Goal: Information Seeking & Learning: Understand process/instructions

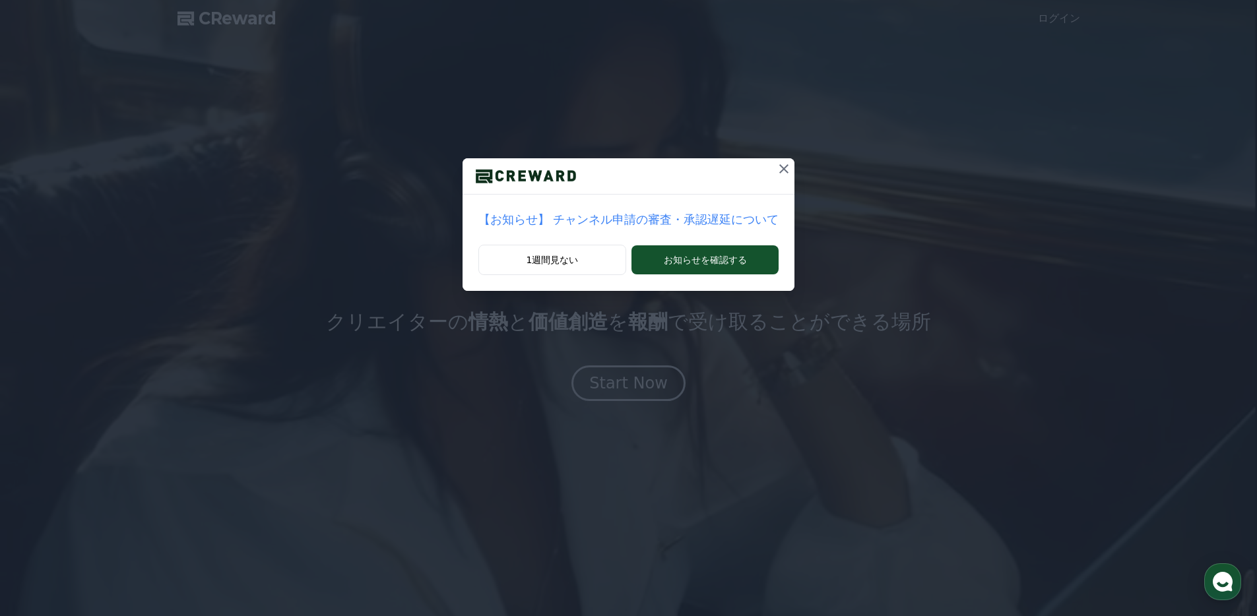
click at [780, 172] on icon at bounding box center [784, 168] width 9 height 9
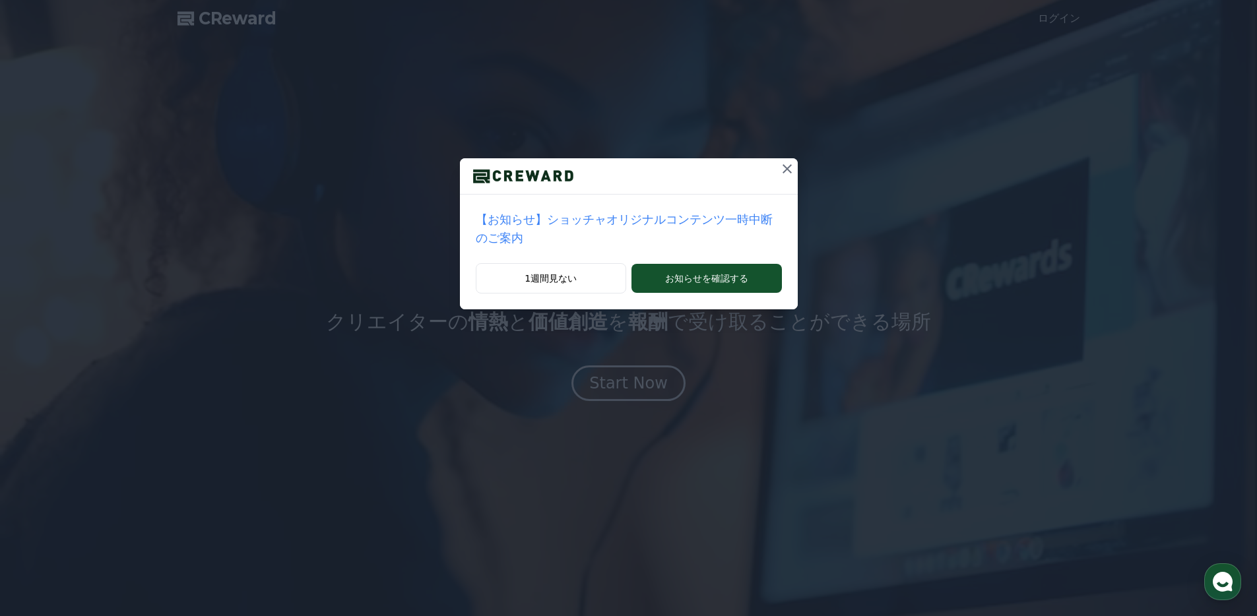
click at [787, 170] on icon at bounding box center [788, 169] width 16 height 16
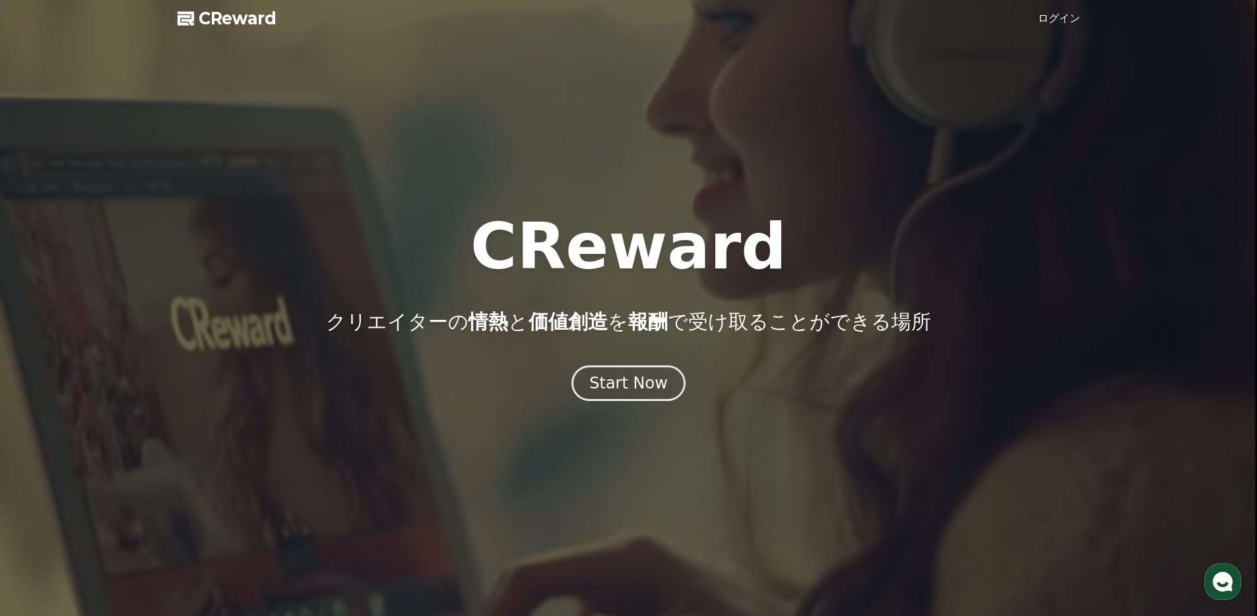
click at [246, 18] on span "CReward" at bounding box center [238, 18] width 78 height 21
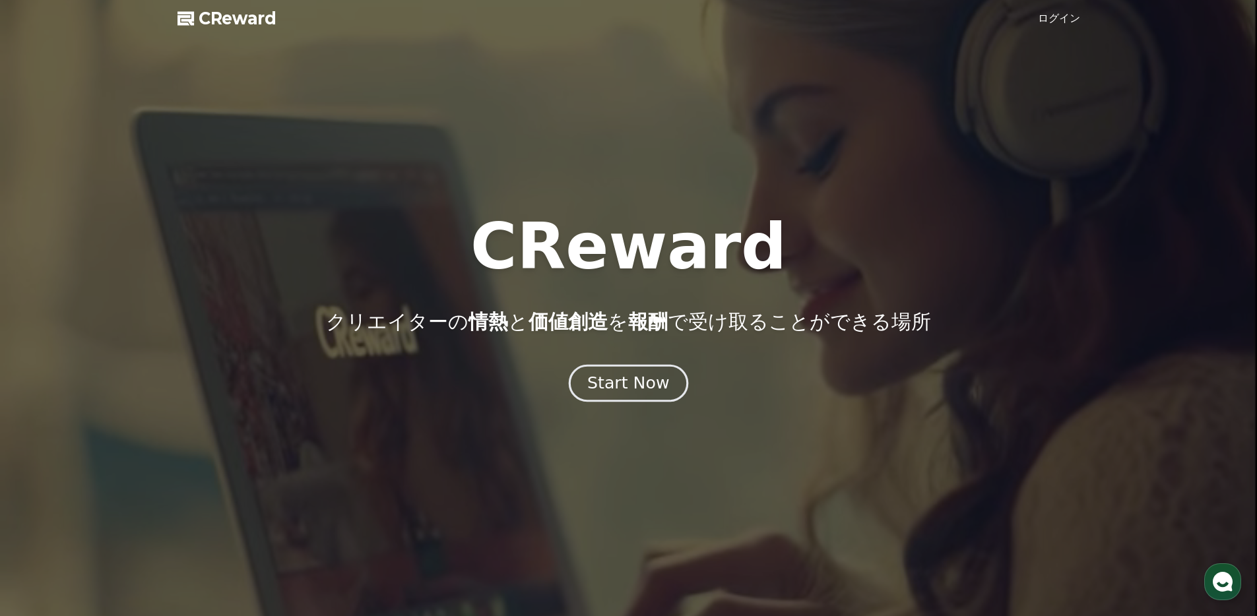
click at [617, 378] on div "Start Now" at bounding box center [628, 383] width 82 height 22
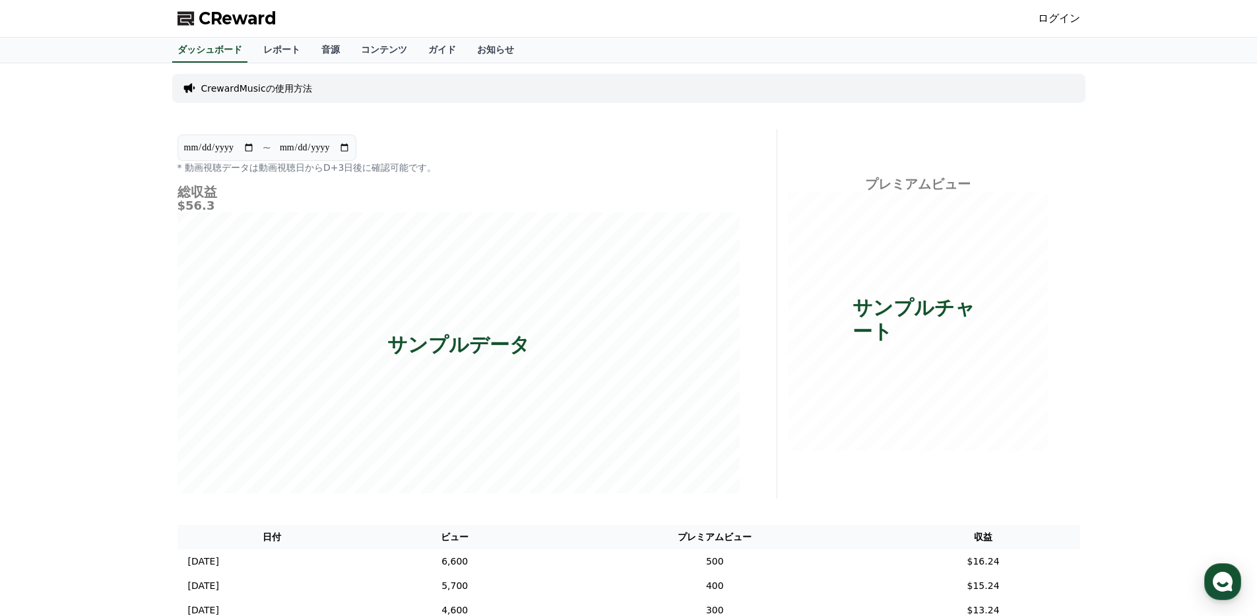
click at [296, 90] on p "CrewardMusicの使用方法" at bounding box center [256, 88] width 111 height 13
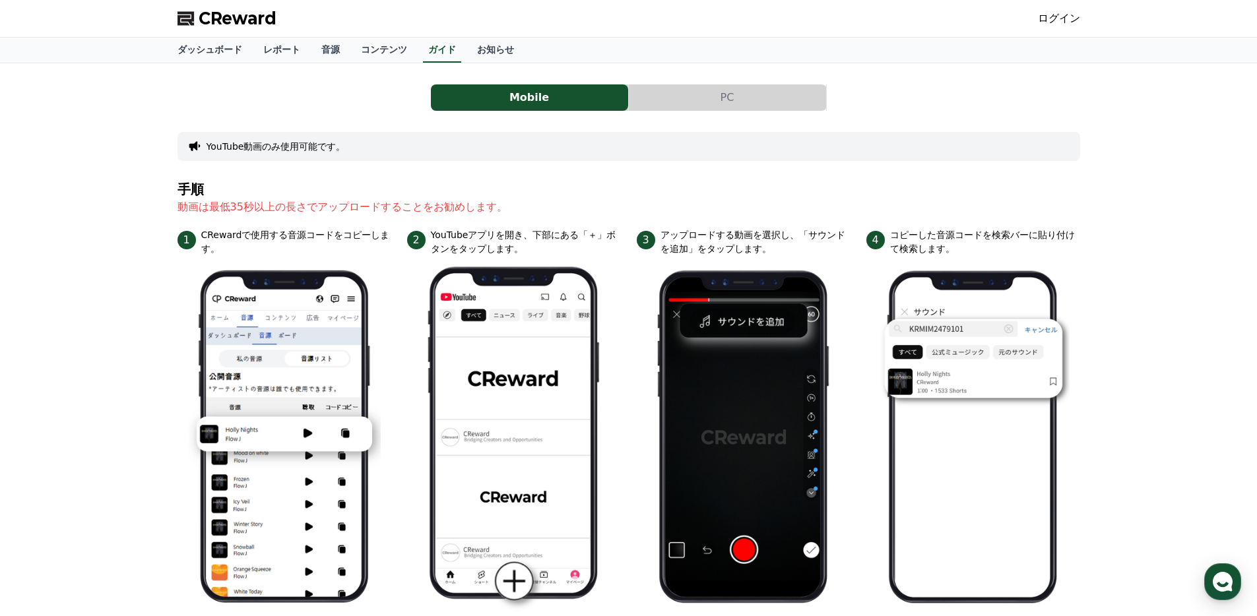
click at [669, 104] on button "PC" at bounding box center [727, 97] width 197 height 26
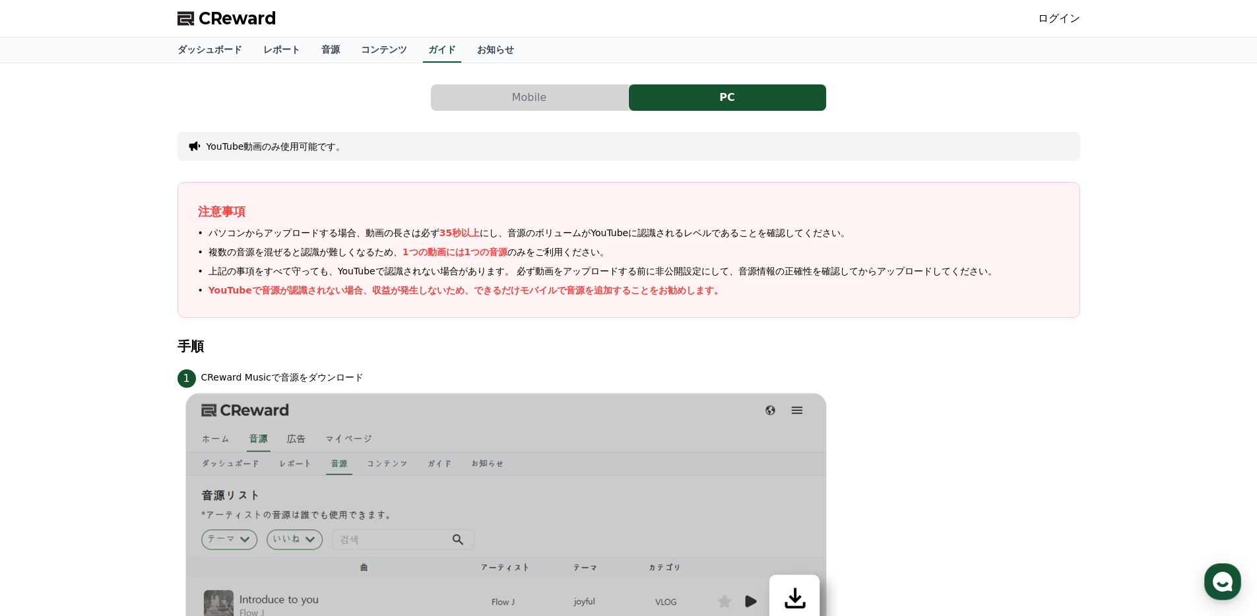
click at [552, 100] on button "Mobile" at bounding box center [529, 97] width 197 height 26
